Goal: Task Accomplishment & Management: Use online tool/utility

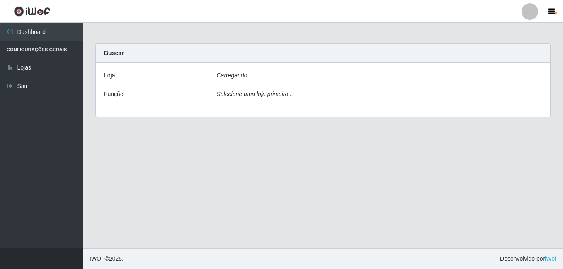
click at [114, 76] on label "Loja" at bounding box center [109, 75] width 11 height 9
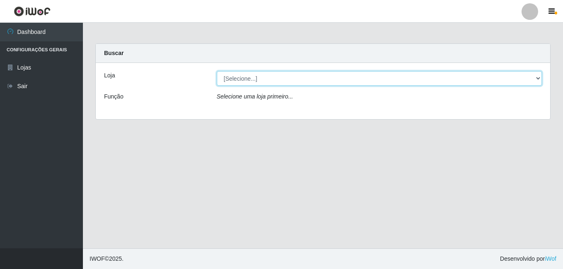
click at [246, 79] on select "[Selecione...] Ajubá Mercado" at bounding box center [379, 78] width 325 height 15
select select "402"
click at [217, 71] on select "[Selecione...] Ajubá Mercado" at bounding box center [379, 78] width 325 height 15
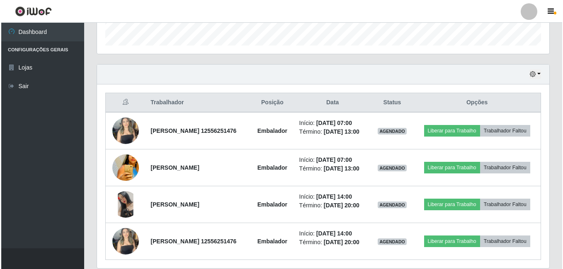
scroll to position [306, 0]
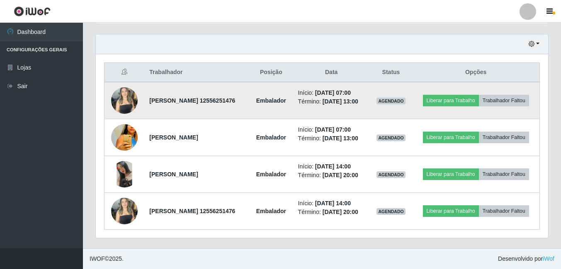
click at [118, 83] on img at bounding box center [124, 100] width 27 height 35
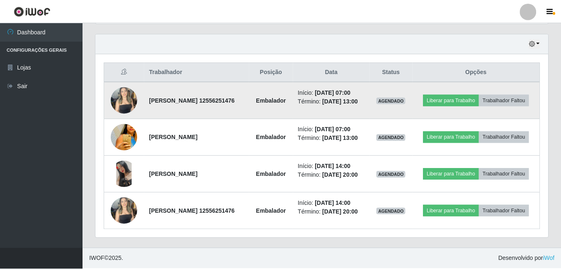
scroll to position [172, 448]
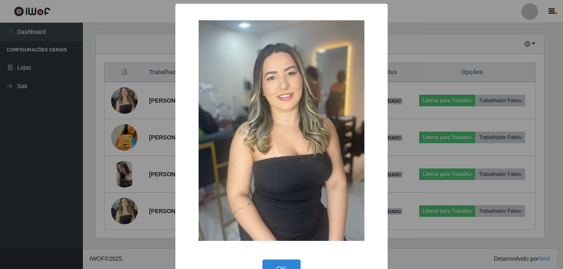
click at [70, 122] on div "× OK Cancel" at bounding box center [281, 134] width 563 height 269
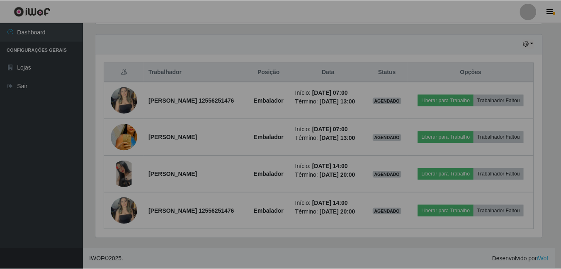
scroll to position [172, 452]
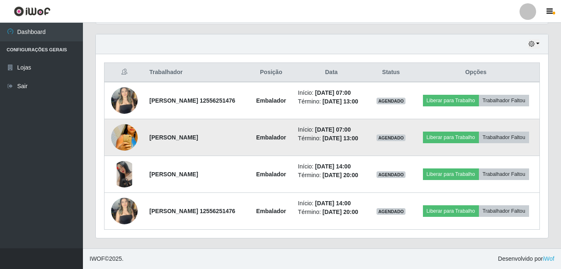
click at [127, 124] on img at bounding box center [124, 137] width 27 height 39
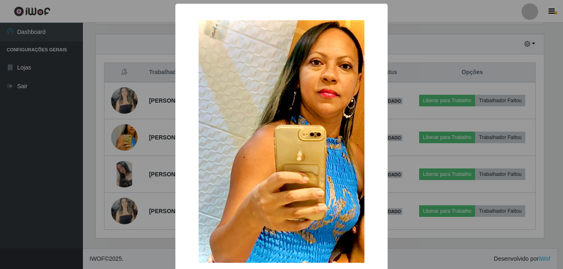
click at [75, 143] on div "× OK Cancel" at bounding box center [281, 134] width 563 height 269
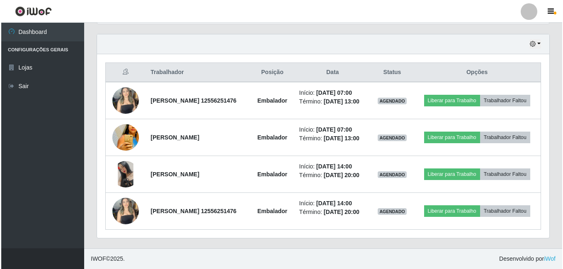
scroll to position [172, 452]
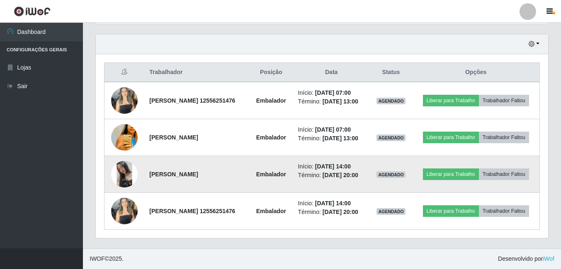
click at [119, 161] on img at bounding box center [124, 174] width 27 height 27
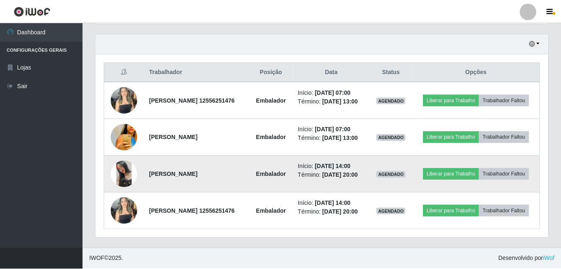
scroll to position [172, 448]
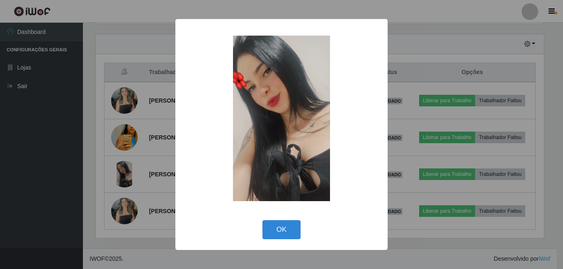
click at [67, 174] on div "× OK Cancel" at bounding box center [281, 134] width 563 height 269
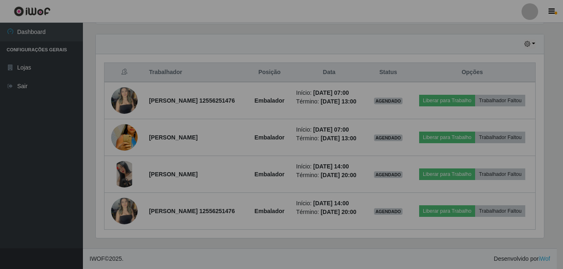
scroll to position [172, 452]
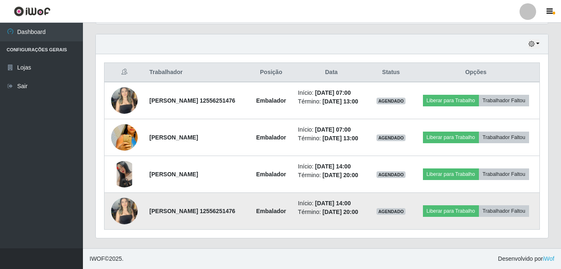
click at [128, 210] on img at bounding box center [124, 211] width 27 height 35
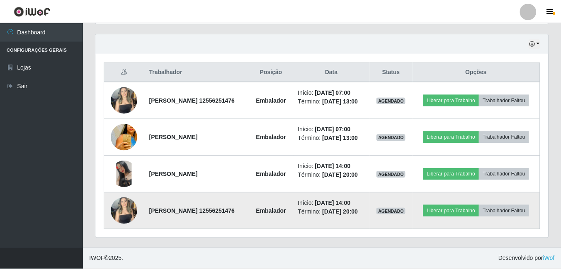
scroll to position [172, 448]
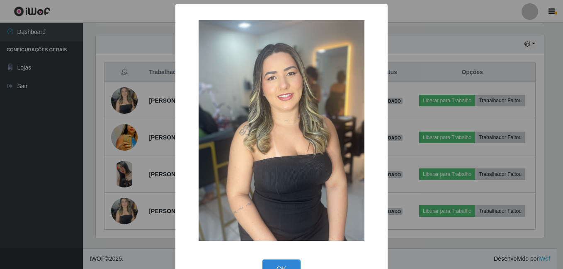
click at [56, 204] on div "× OK Cancel" at bounding box center [281, 134] width 563 height 269
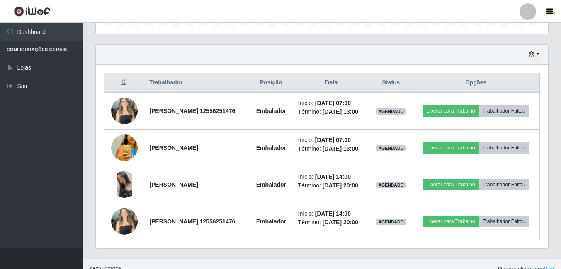
scroll to position [306, 0]
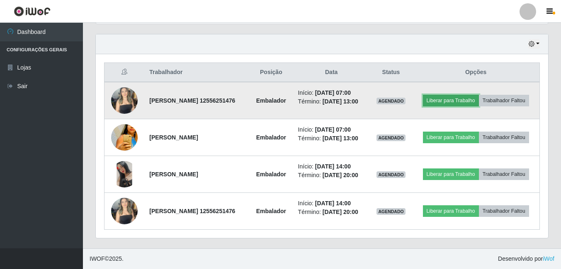
click at [479, 95] on button "Liberar para Trabalho" at bounding box center [451, 101] width 56 height 12
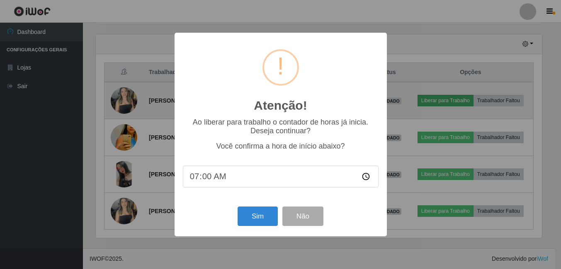
scroll to position [172, 448]
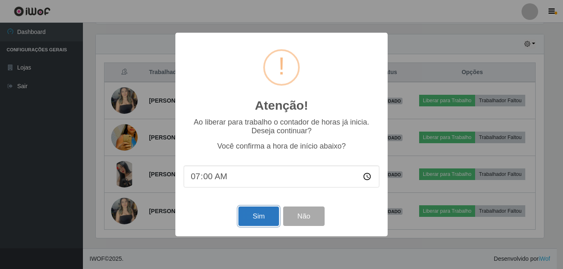
click at [259, 214] on button "Sim" at bounding box center [258, 216] width 40 height 19
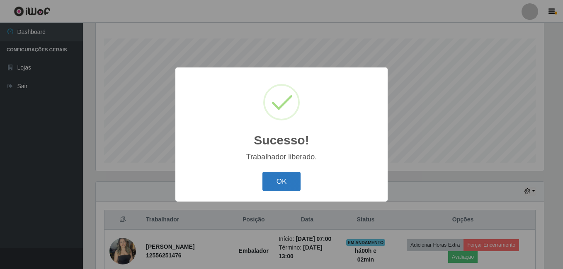
click at [291, 178] on button "OK" at bounding box center [281, 181] width 39 height 19
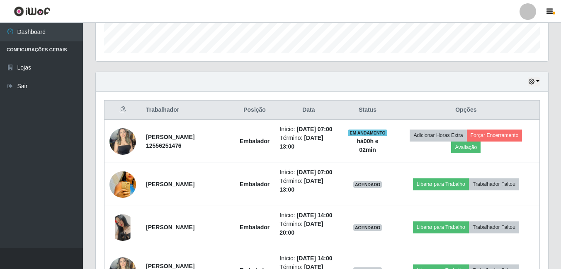
scroll to position [258, 0]
